Goal: Task Accomplishment & Management: Manage account settings

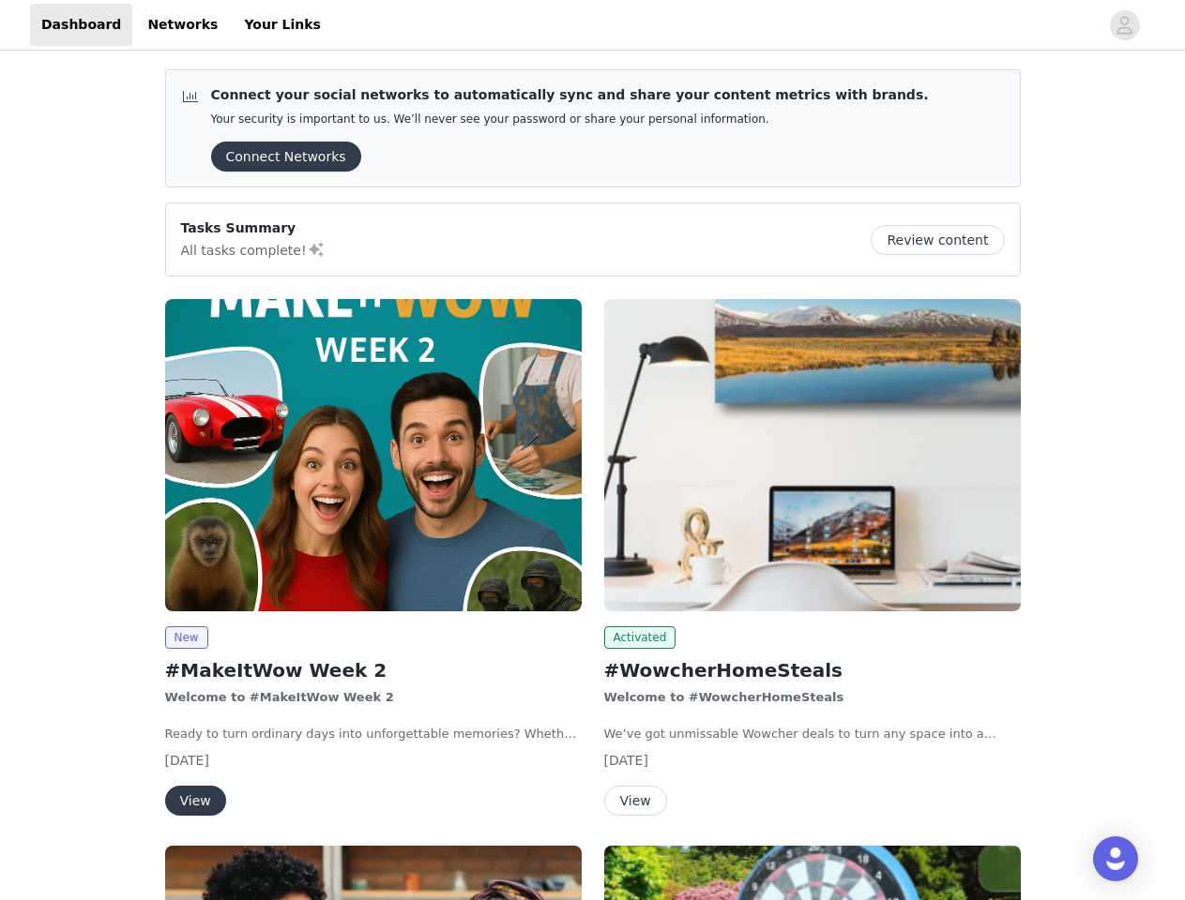
click at [593, 450] on div "Activated #WowcherHomeSteals Welcome to #WowcherHomeSteals We’ve got unmissable…" at bounding box center [812, 561] width 439 height 547
click at [592, 25] on div at bounding box center [715, 25] width 766 height 42
click at [1125, 25] on icon "avatar" at bounding box center [1124, 25] width 18 height 30
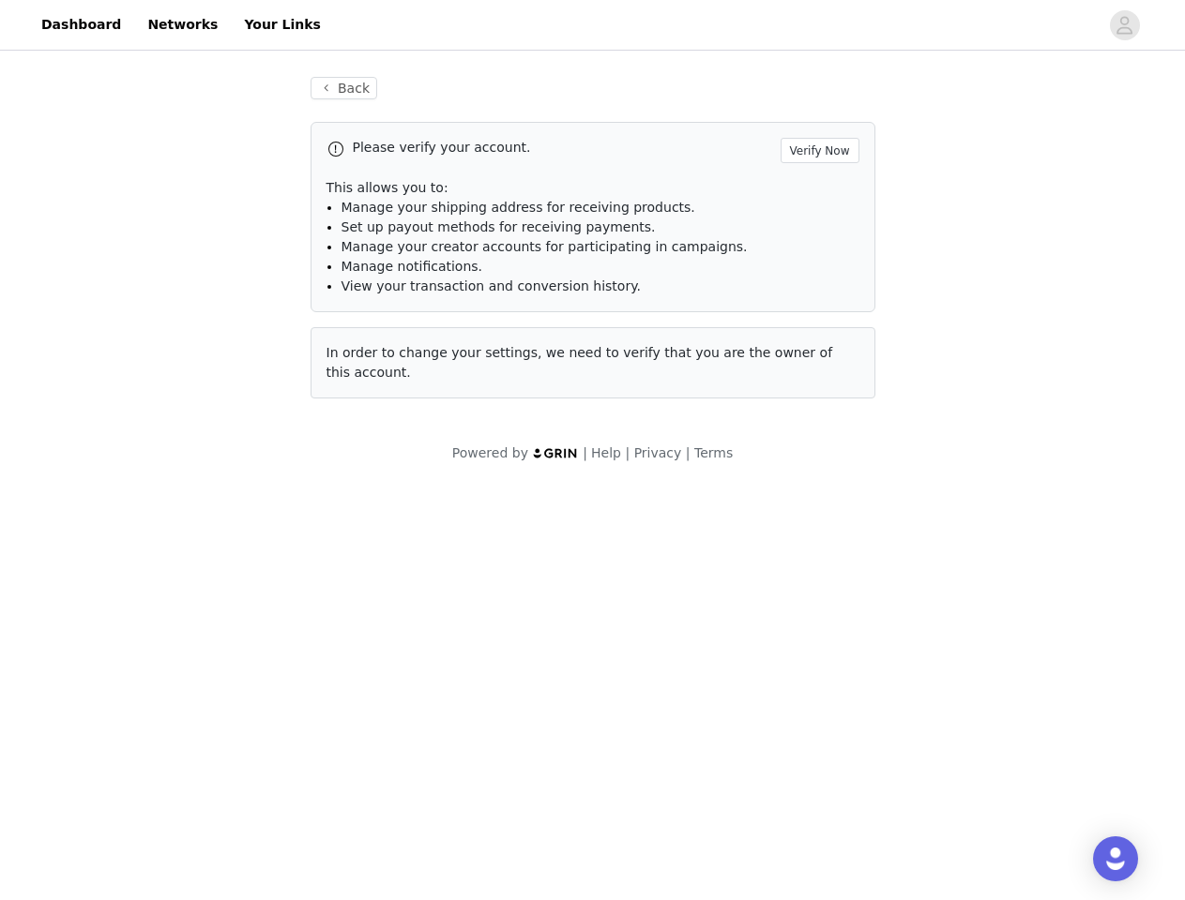
click at [186, 638] on body "Dashboard Networks Your Links Back Please verify your account. Verify Now This …" at bounding box center [592, 450] width 1185 height 900
